Goal: Navigation & Orientation: Find specific page/section

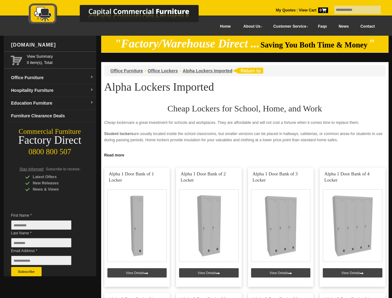
click at [354, 10] on input "text" at bounding box center [357, 10] width 47 height 8
click at [46, 244] on input "Last Name *" at bounding box center [41, 242] width 60 height 9
click at [26, 272] on button "Subscribe" at bounding box center [26, 271] width 30 height 9
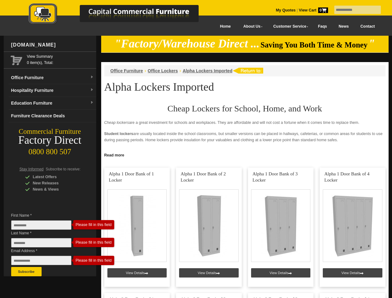
click at [245, 155] on link "Read more" at bounding box center [244, 155] width 287 height 8
